Goal: Navigation & Orientation: Find specific page/section

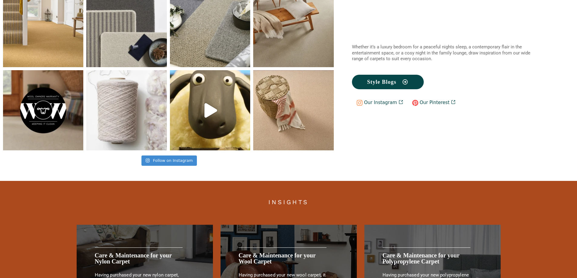
scroll to position [1252, 0]
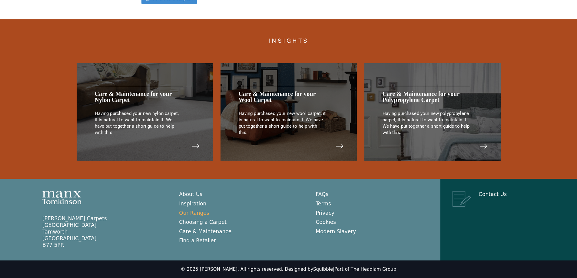
click at [194, 212] on link "Our Ranges" at bounding box center [194, 213] width 30 height 6
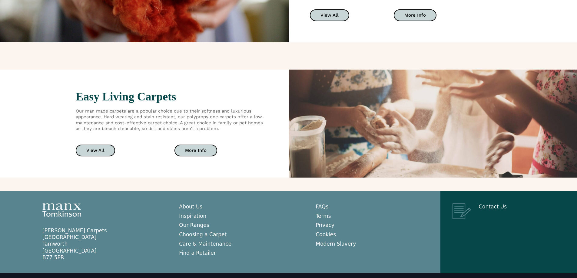
scroll to position [1063, 0]
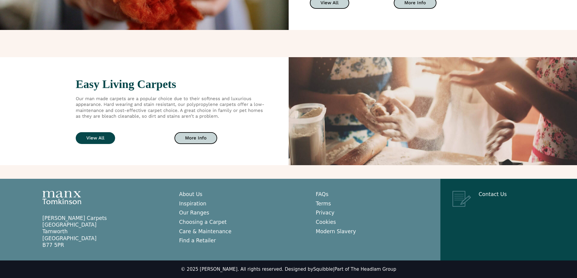
click at [97, 136] on span "View All" at bounding box center [95, 138] width 18 height 5
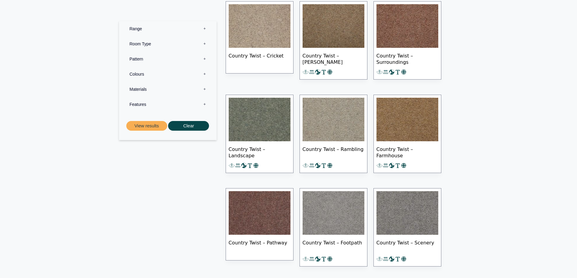
scroll to position [697, 0]
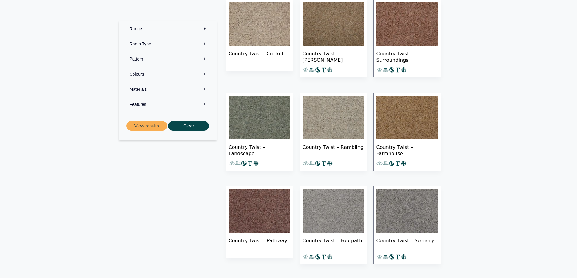
click at [204, 27] on label "Range 0" at bounding box center [168, 28] width 88 height 15
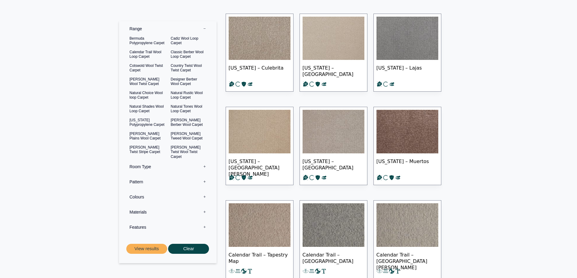
scroll to position [0, 0]
